Goal: Task Accomplishment & Management: Manage account settings

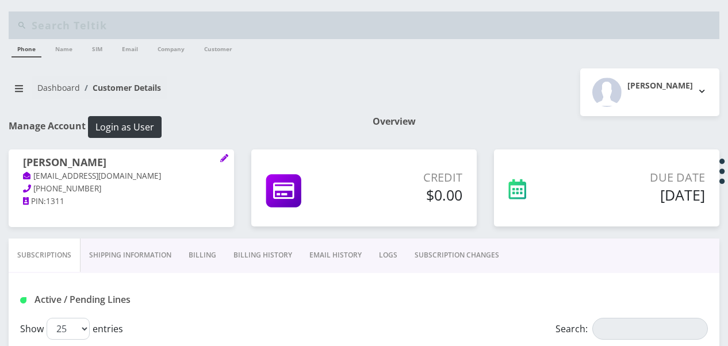
scroll to position [115, 0]
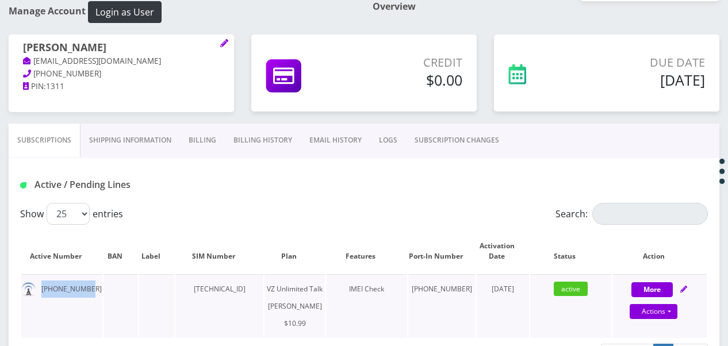
drag, startPoint x: 41, startPoint y: 287, endPoint x: 90, endPoint y: 282, distance: 49.2
click at [90, 282] on td "347-957-2177" at bounding box center [61, 306] width 81 height 64
drag, startPoint x: 90, startPoint y: 282, endPoint x: 81, endPoint y: 291, distance: 12.6
copy td "347-957-2177"
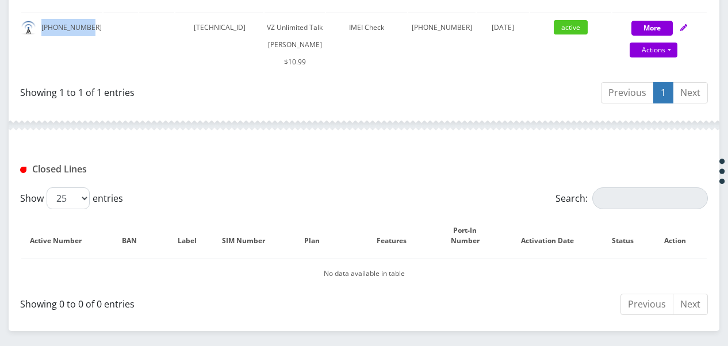
scroll to position [402, 0]
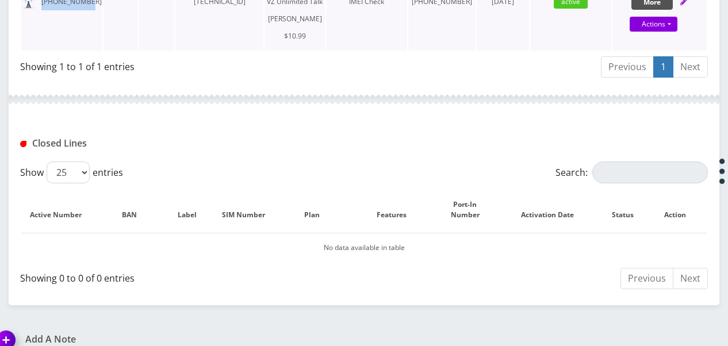
drag, startPoint x: 633, startPoint y: 4, endPoint x: 628, endPoint y: 13, distance: 10.6
click at [633, 4] on button "More" at bounding box center [651, 2] width 41 height 15
select select "366"
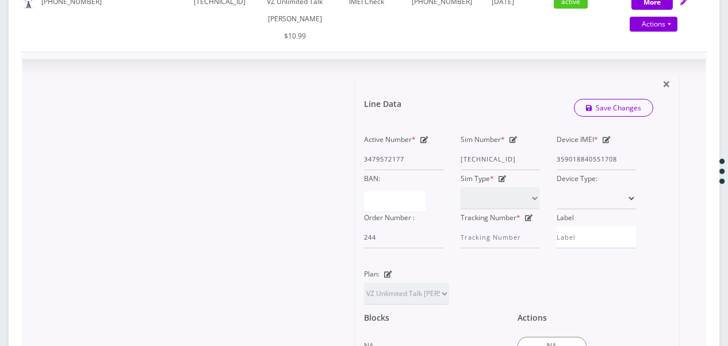
click at [620, 170] on div "Device IMEI * 359018840551708" at bounding box center [596, 150] width 97 height 39
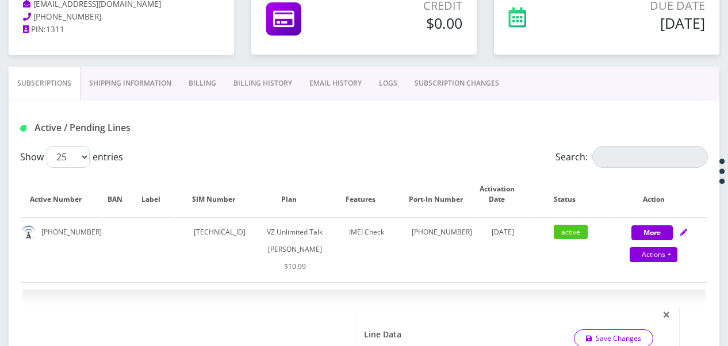
scroll to position [172, 0]
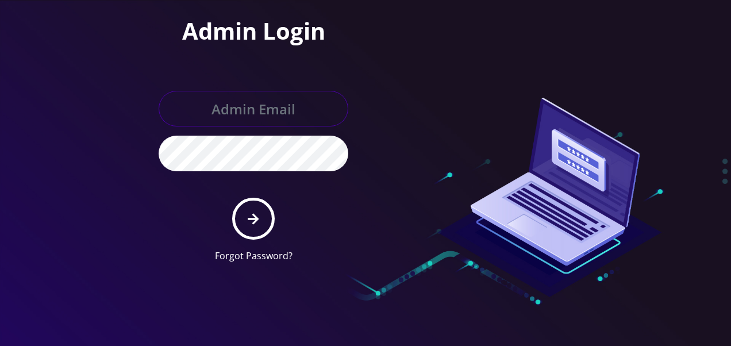
type input "[EMAIL_ADDRESS][DOMAIN_NAME]"
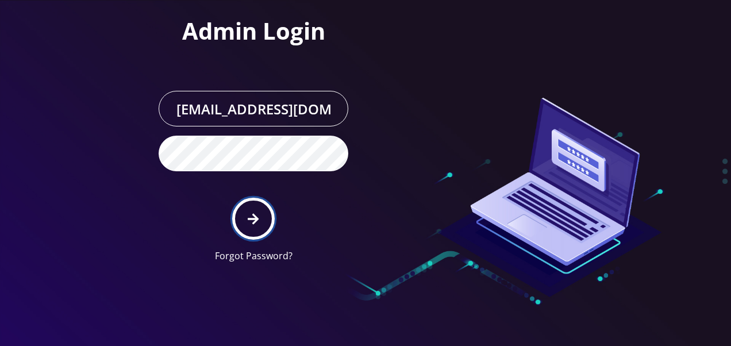
click at [263, 217] on button "submit" at bounding box center [253, 219] width 42 height 42
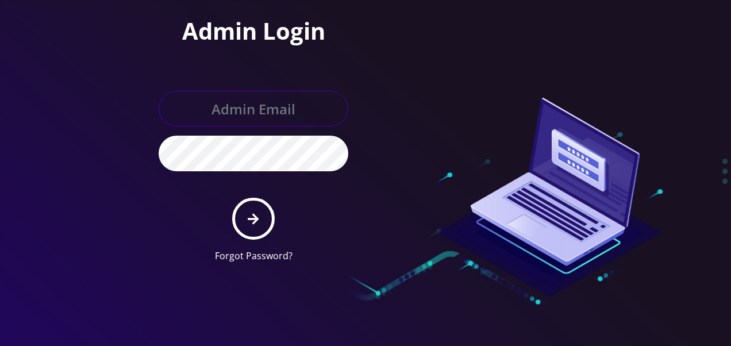
type input "[EMAIL_ADDRESS][DOMAIN_NAME]"
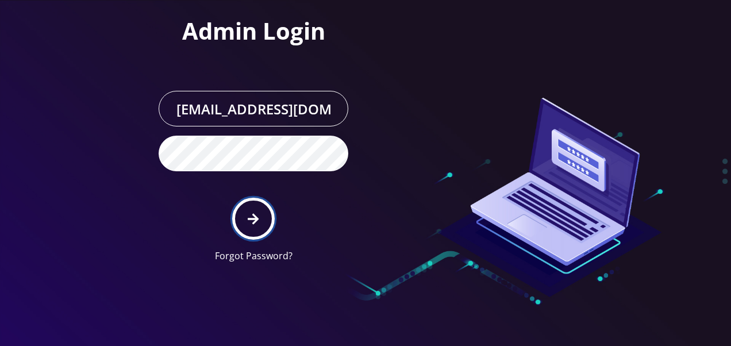
click at [252, 203] on button "submit" at bounding box center [253, 219] width 42 height 42
